Goal: Check status: Check status

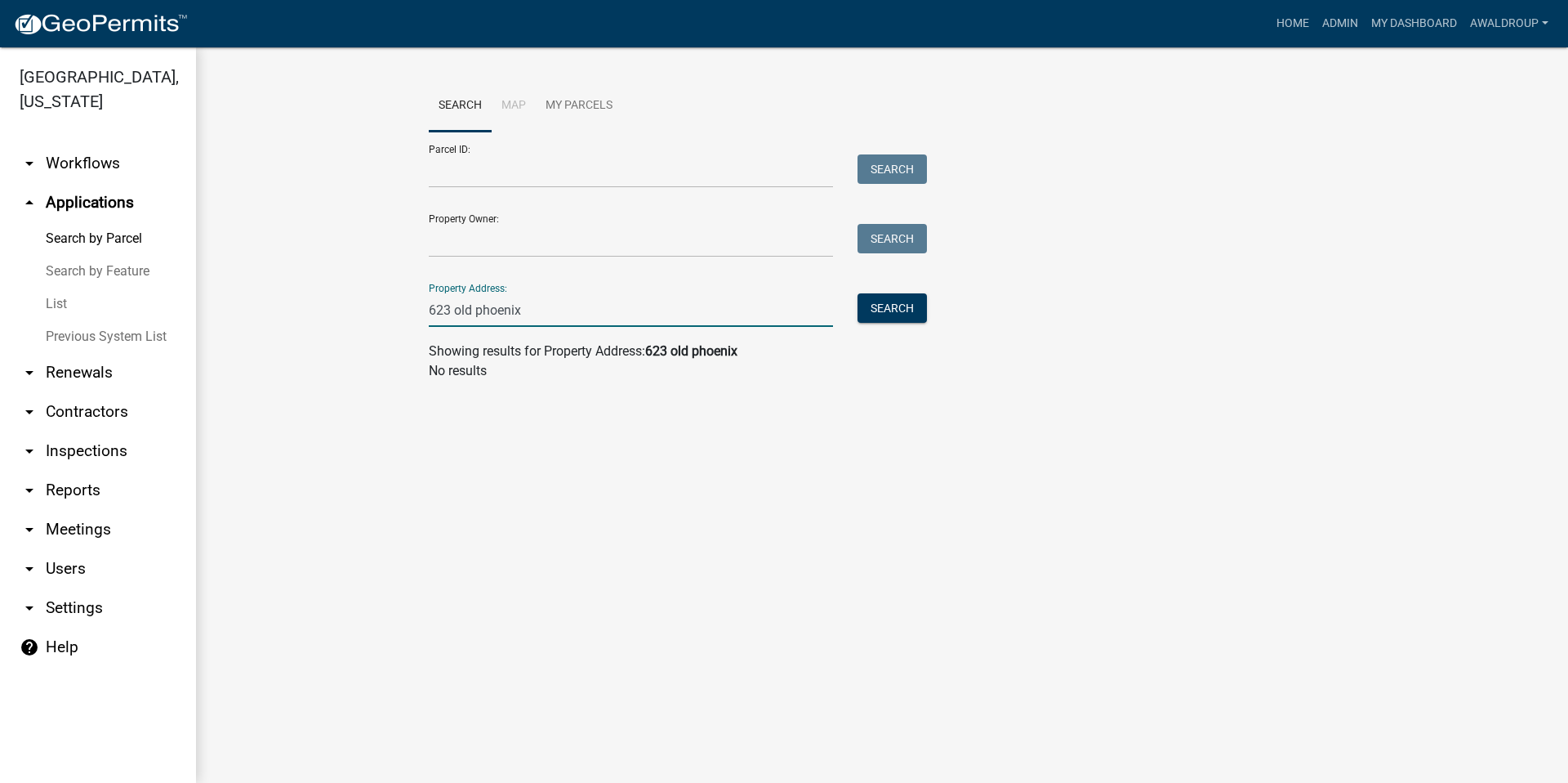
drag, startPoint x: 549, startPoint y: 324, endPoint x: 401, endPoint y: 297, distance: 150.4
click at [401, 297] on wm-workflow-application-search-view "Search Map My Parcels Parcel ID: Search Property Owner: Search Property Address…" at bounding box center [882, 237] width 1306 height 314
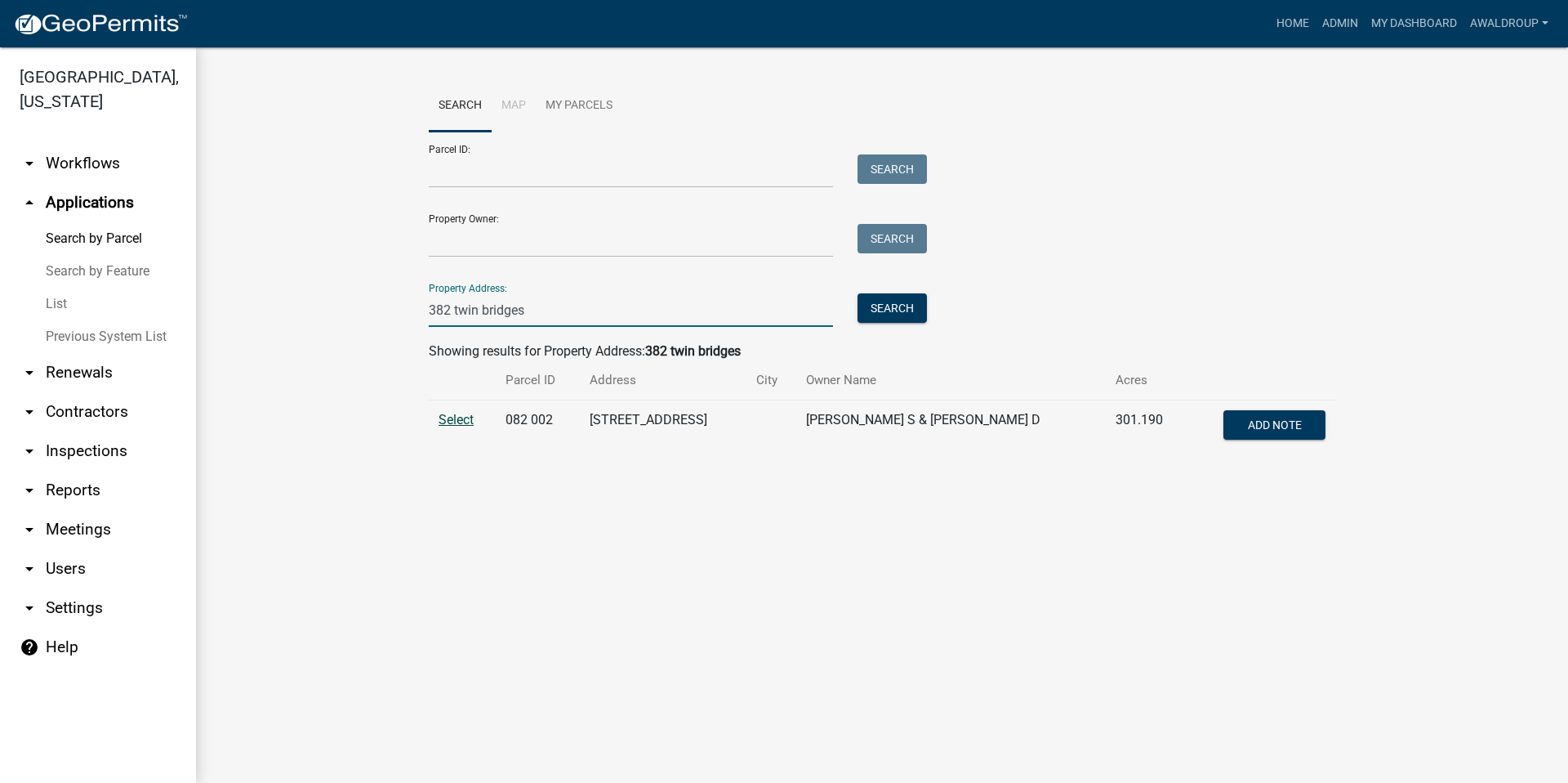
type input "382 twin bridges"
click at [450, 426] on span "Select" at bounding box center [456, 419] width 35 height 16
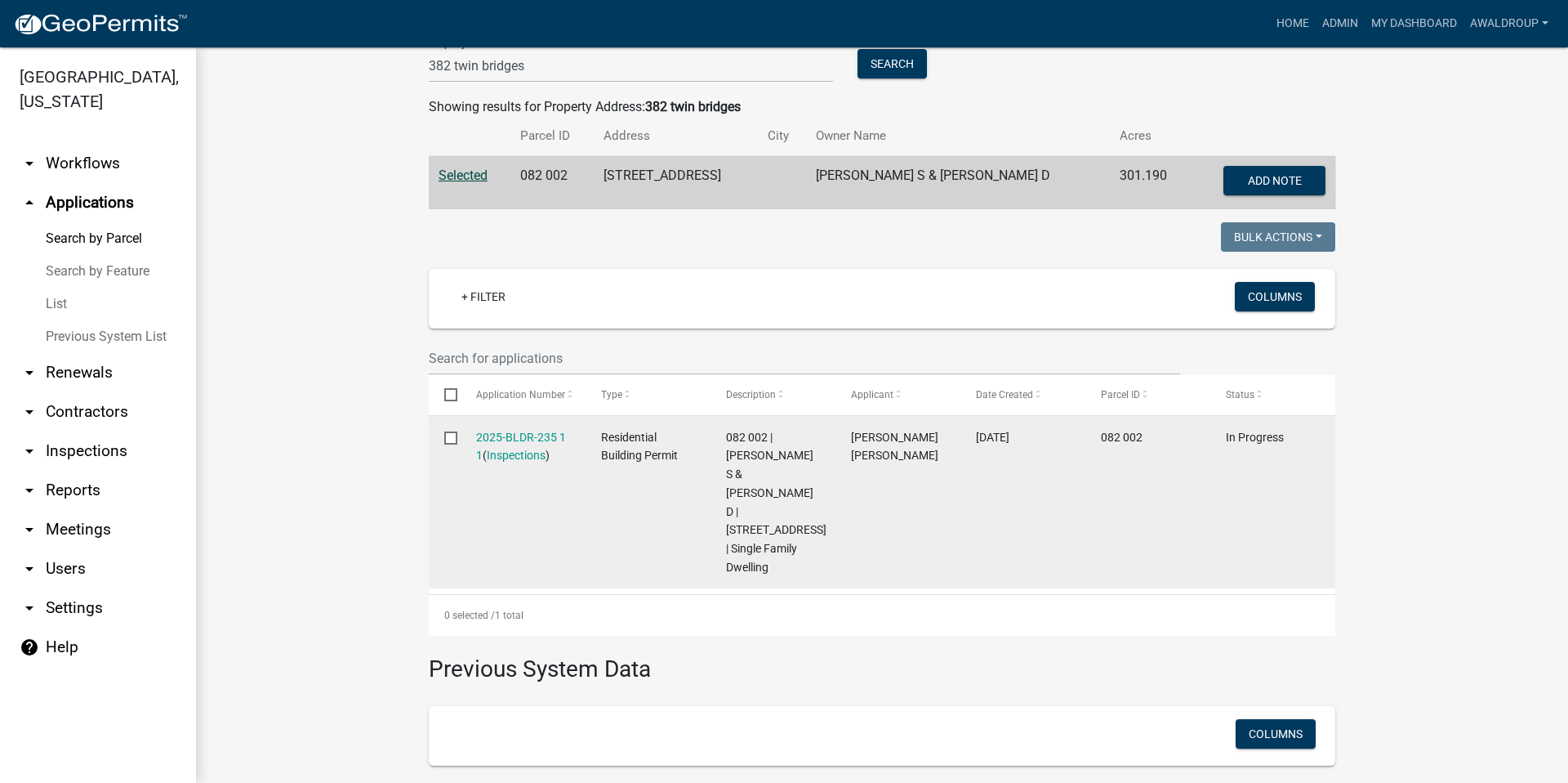
scroll to position [245, 0]
click at [526, 437] on link "2025-BLDR-235 1 1" at bounding box center [521, 445] width 90 height 32
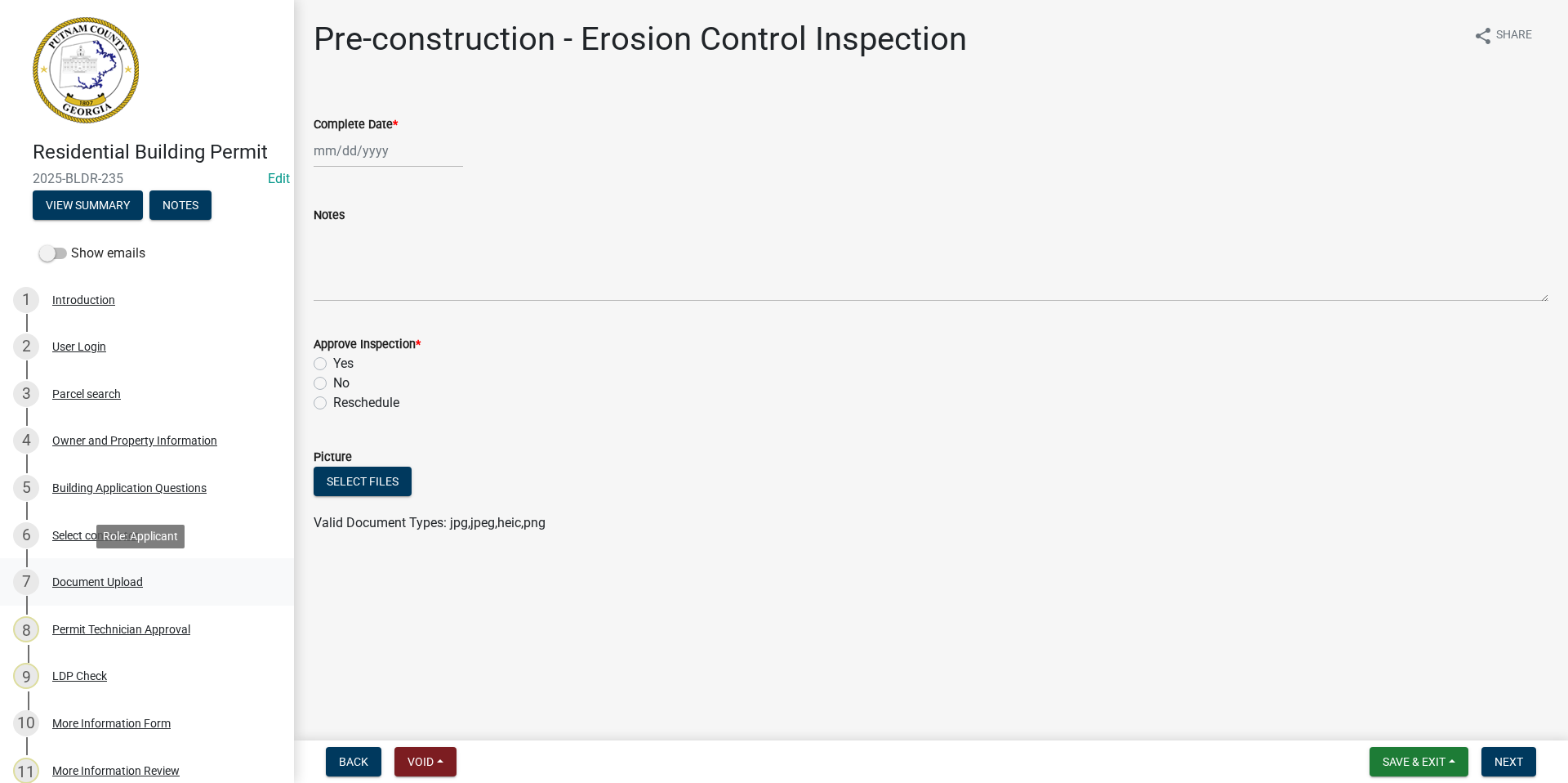
click at [94, 574] on div "7 Document Upload" at bounding box center [140, 581] width 255 height 26
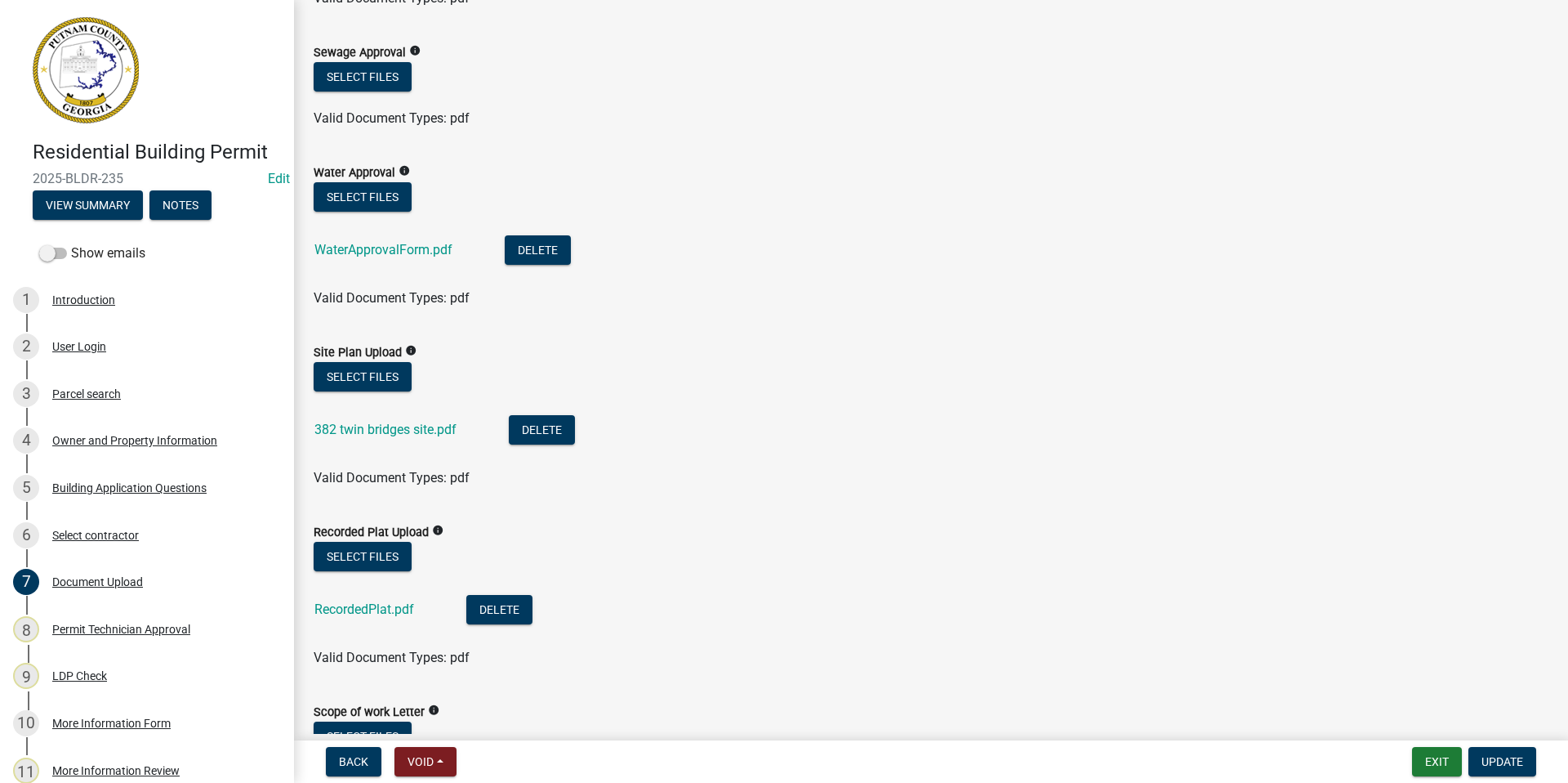
scroll to position [326, 0]
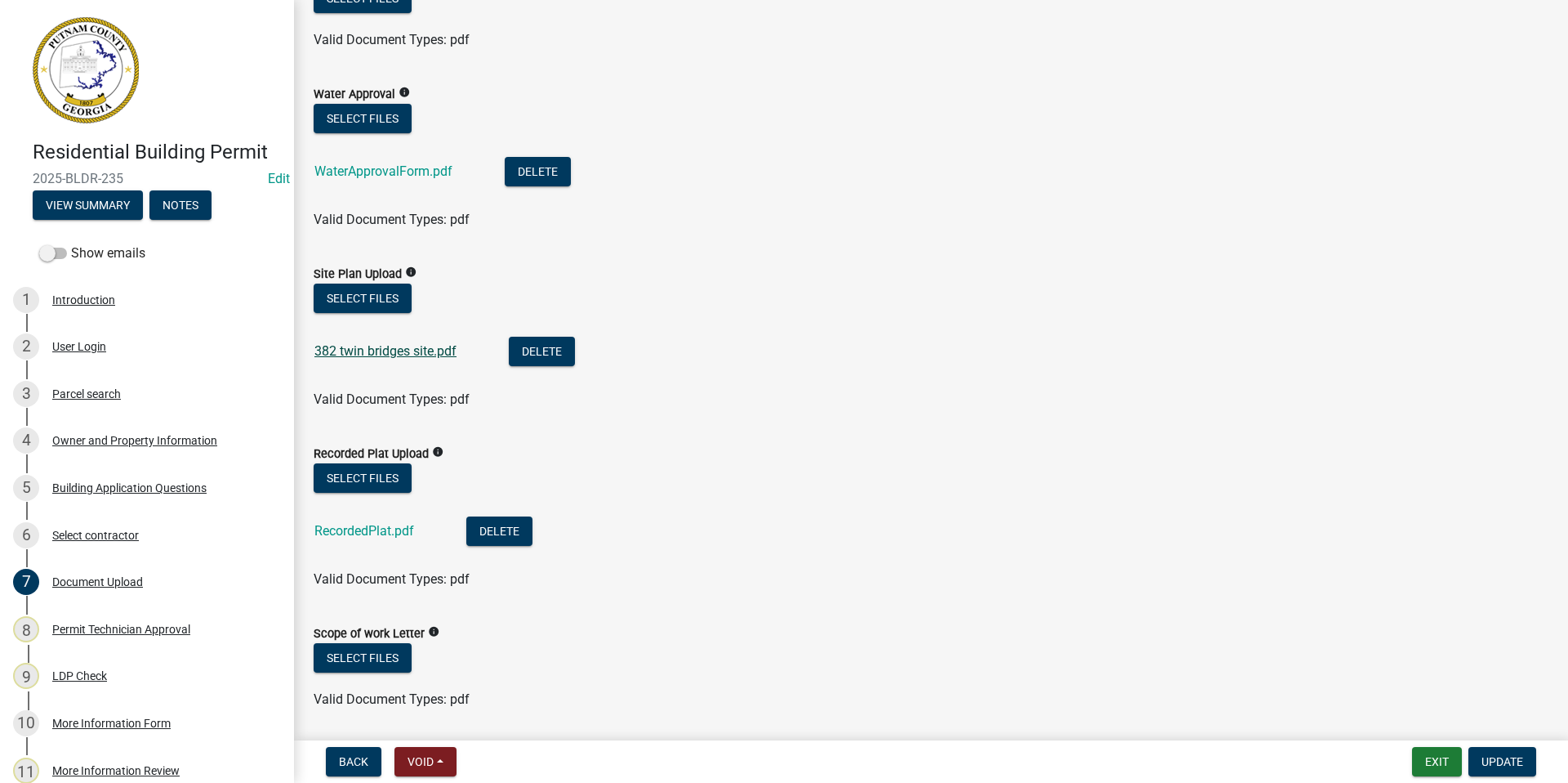
click at [391, 353] on link "382 twin bridges site.pdf" at bounding box center [385, 351] width 142 height 16
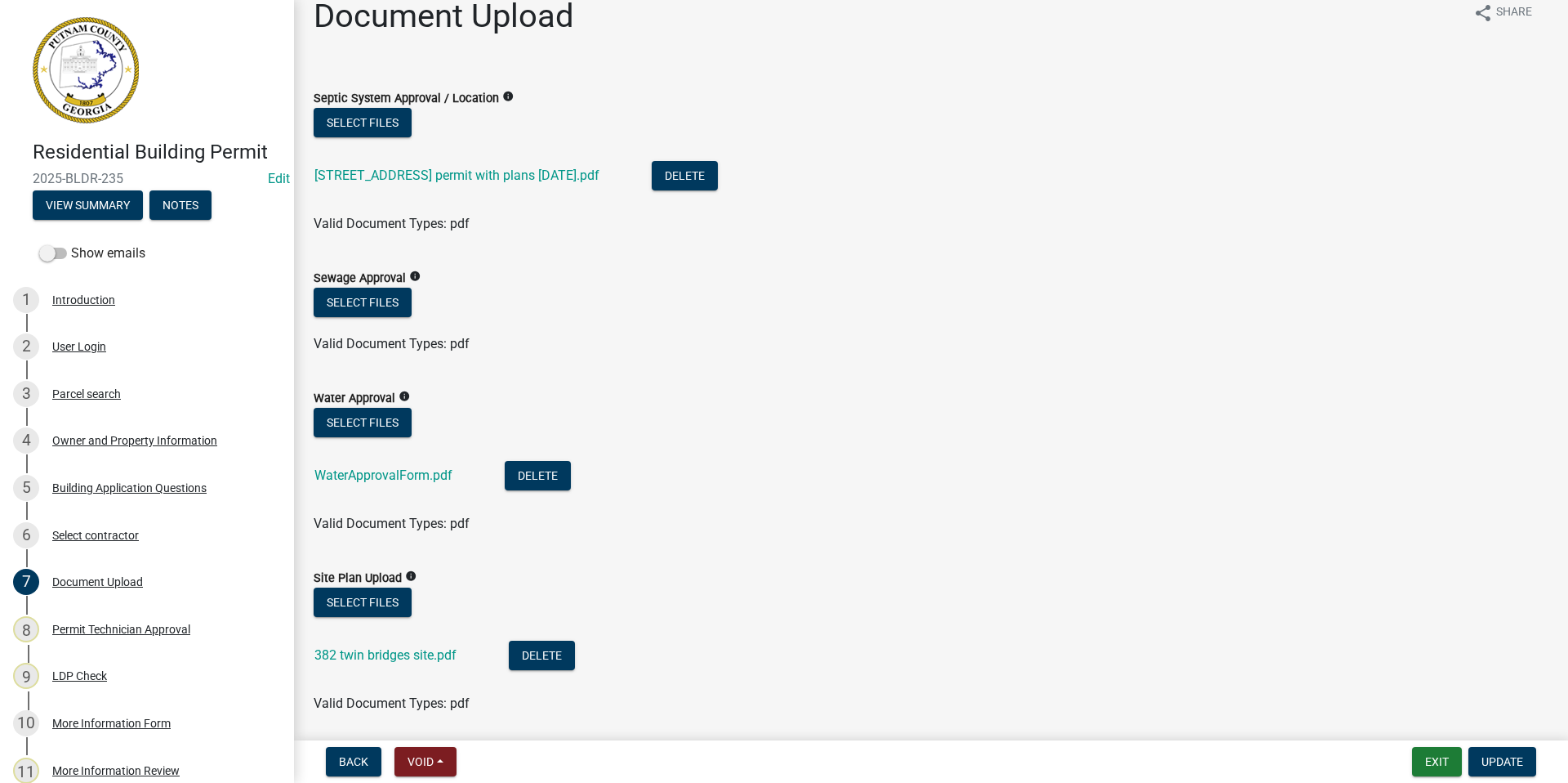
scroll to position [0, 0]
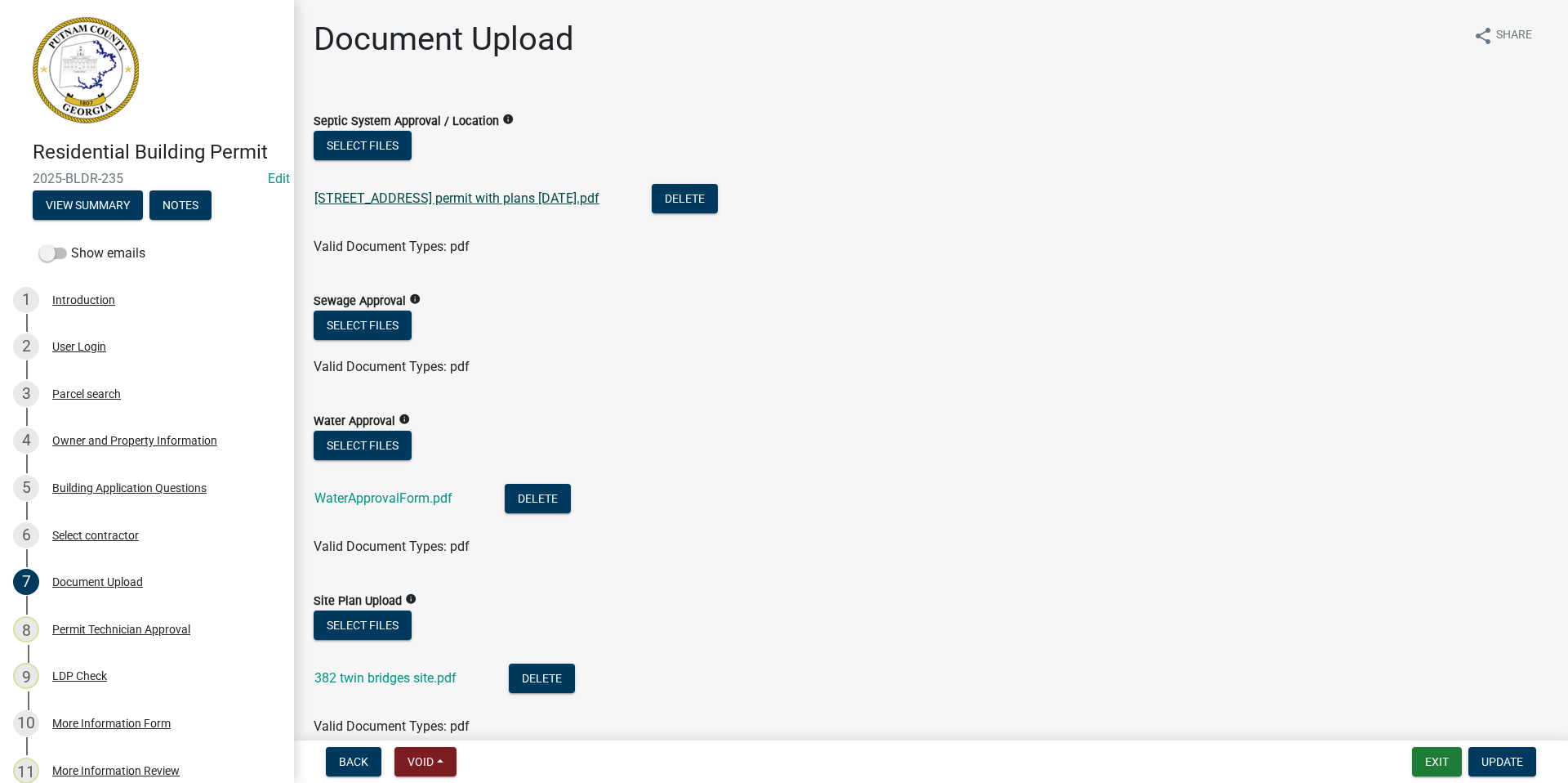
click at [451, 201] on link "[STREET_ADDRESS] permit with plans [DATE].pdf" at bounding box center [456, 198] width 285 height 16
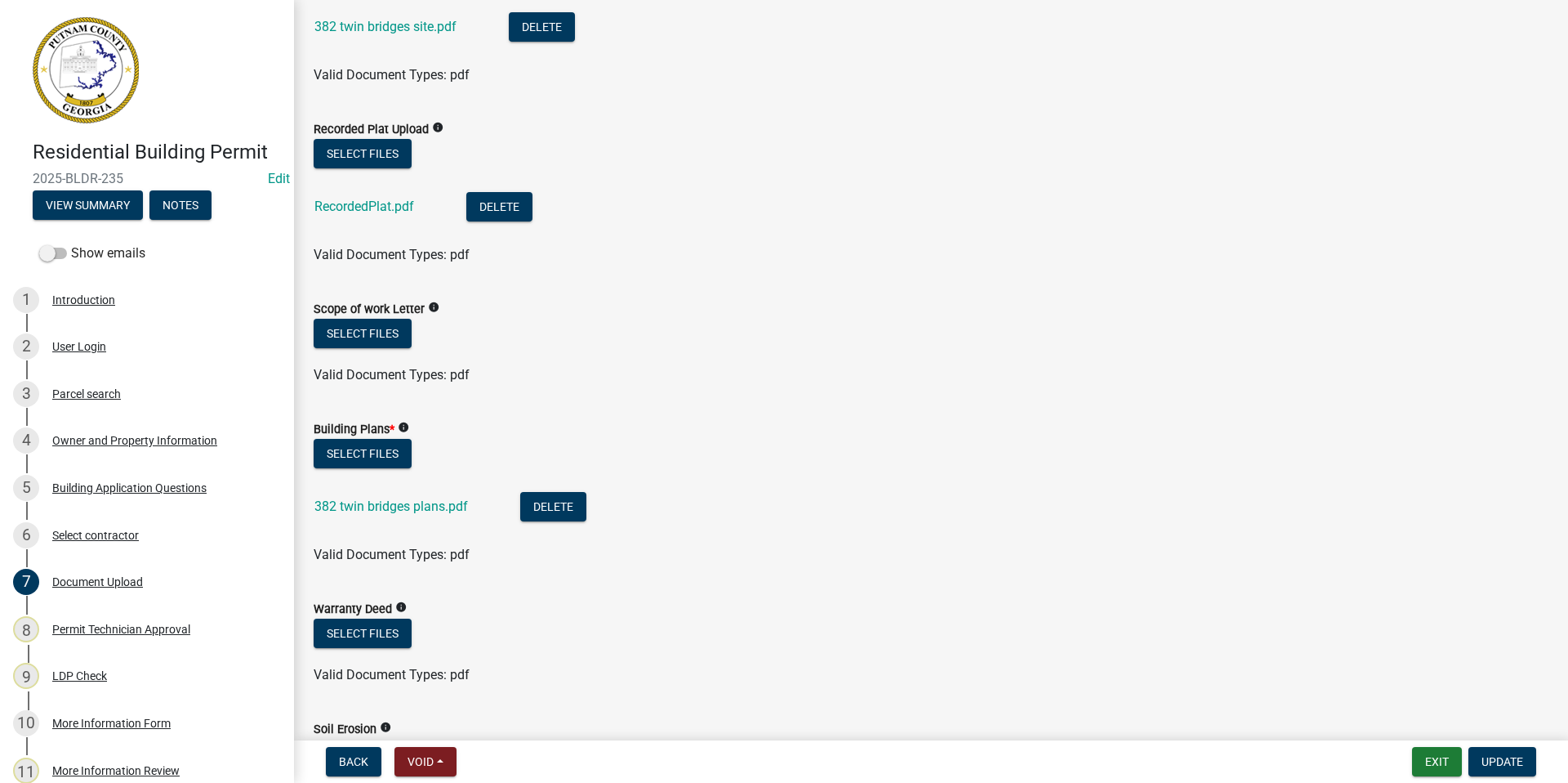
scroll to position [817, 0]
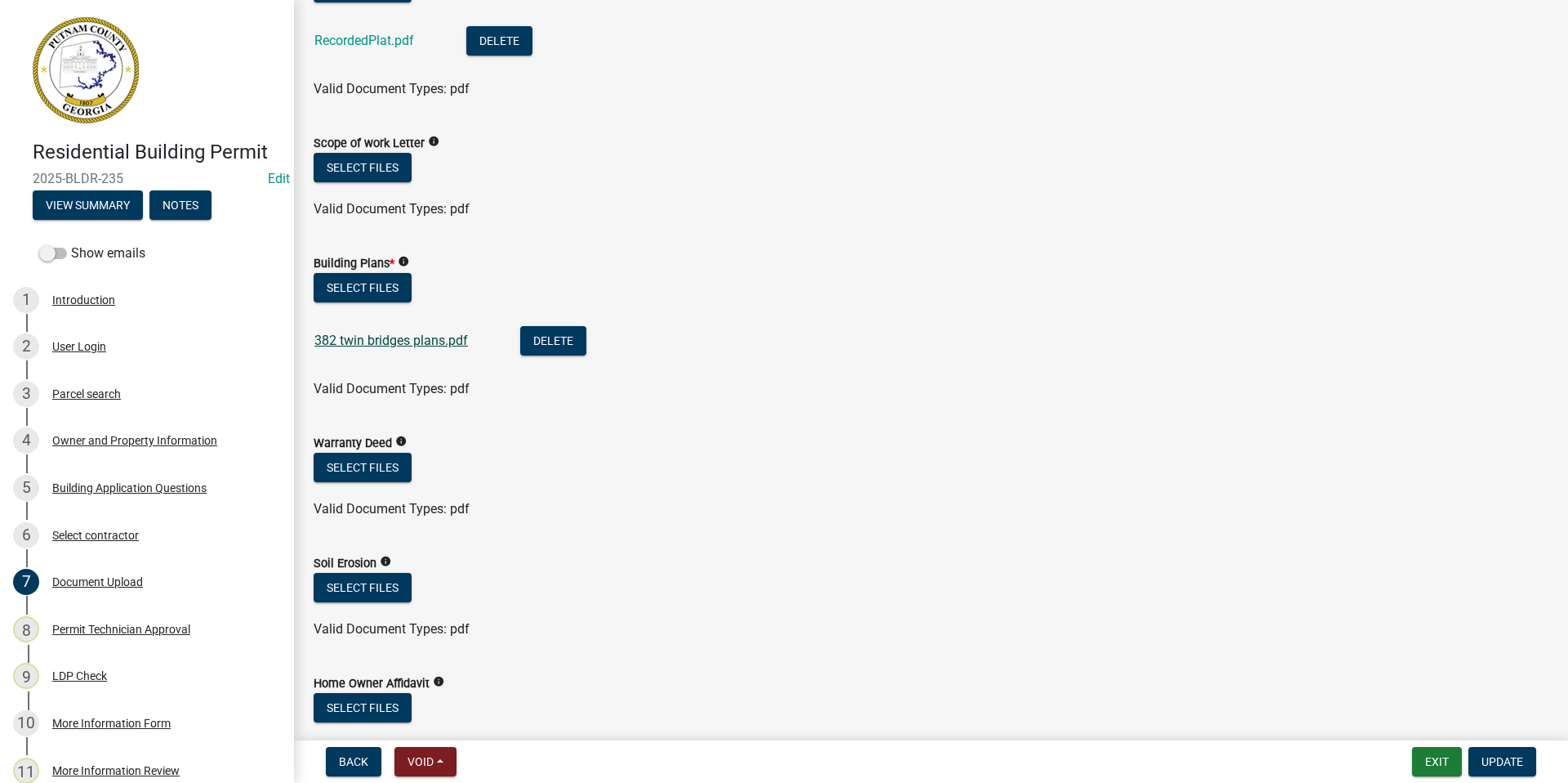
click at [388, 338] on link "382 twin bridges plans.pdf" at bounding box center [391, 340] width 153 height 16
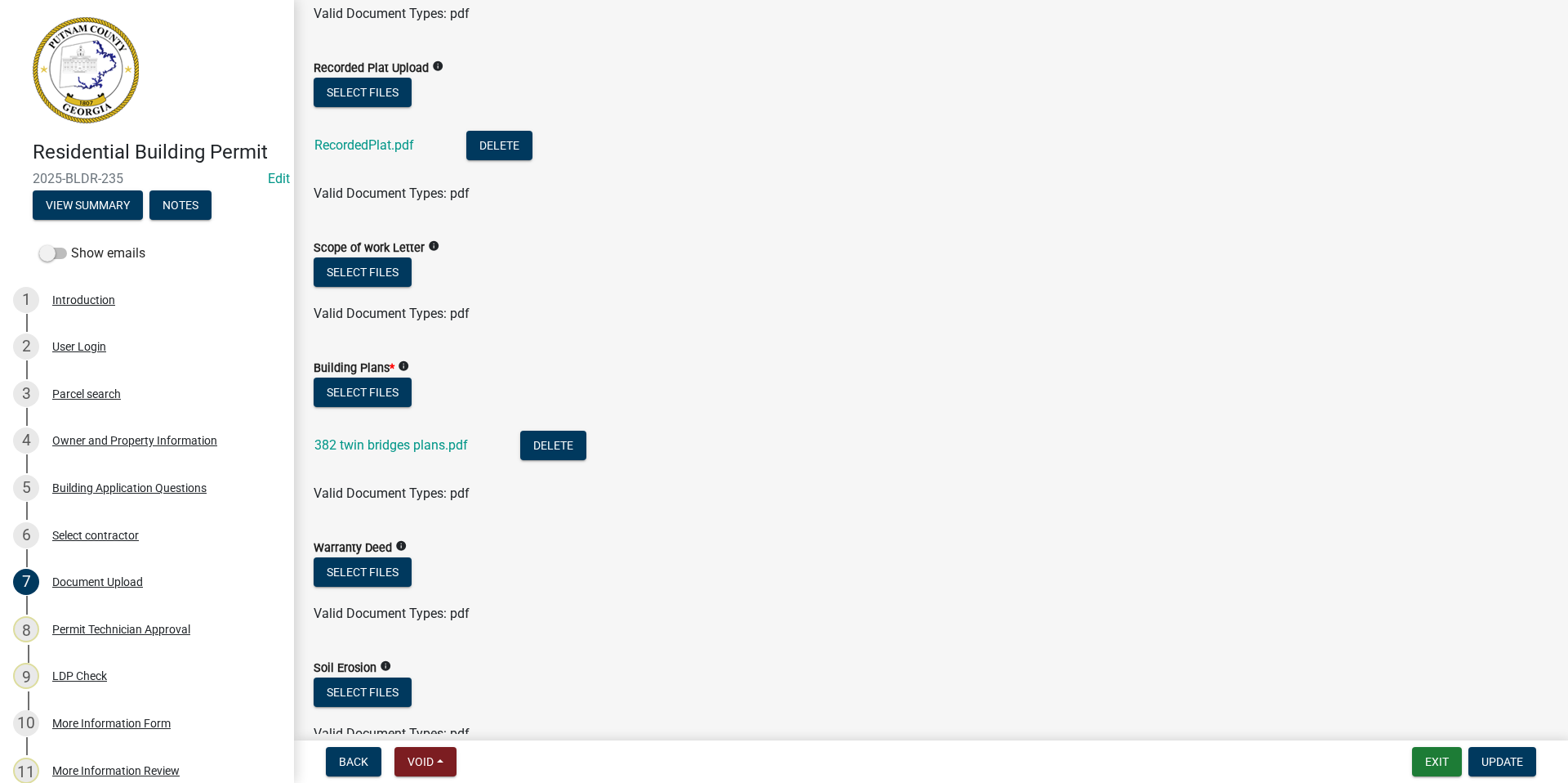
scroll to position [572, 0]
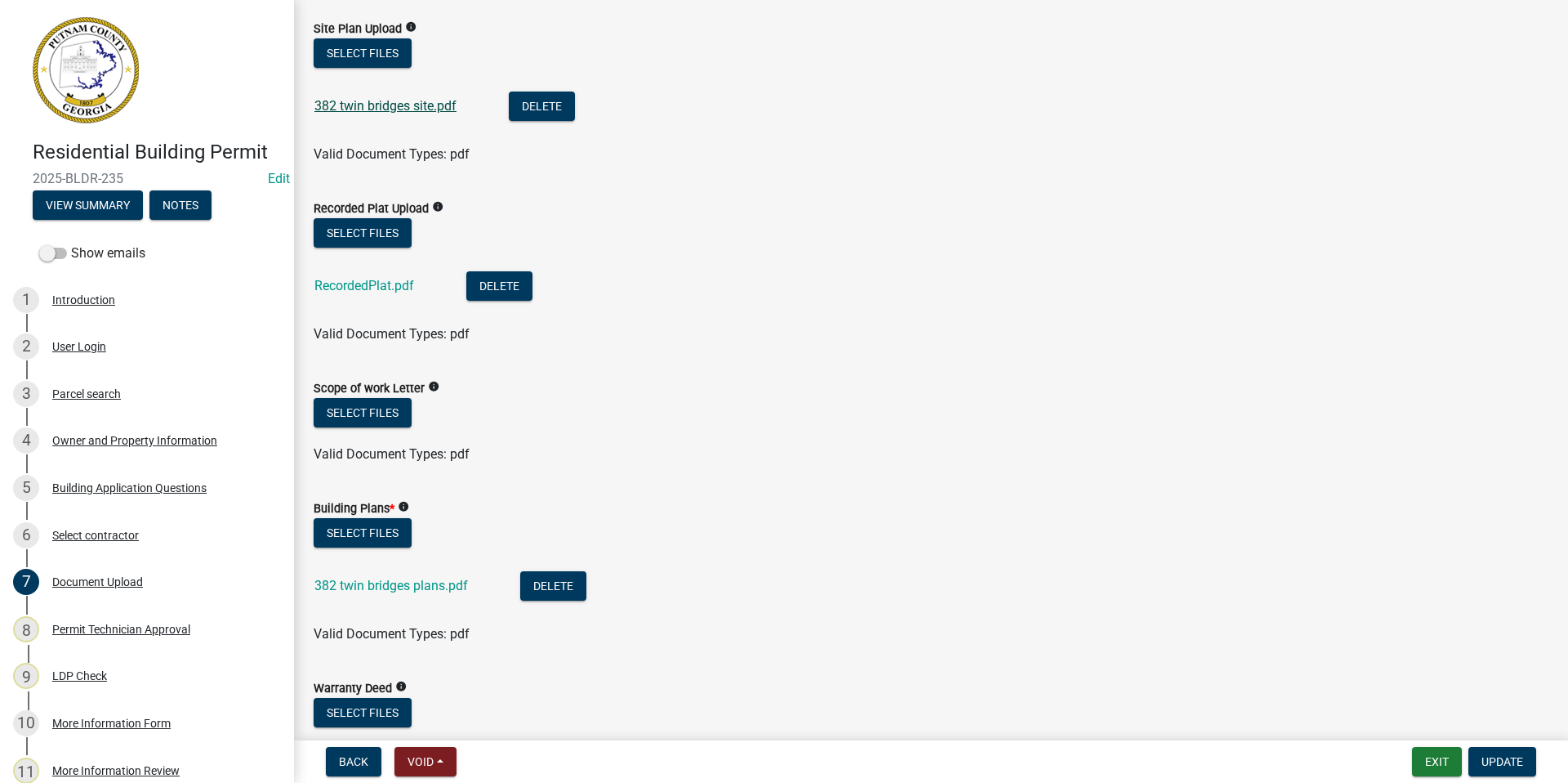
click at [370, 103] on link "382 twin bridges site.pdf" at bounding box center [385, 106] width 142 height 16
